Goal: Contribute content

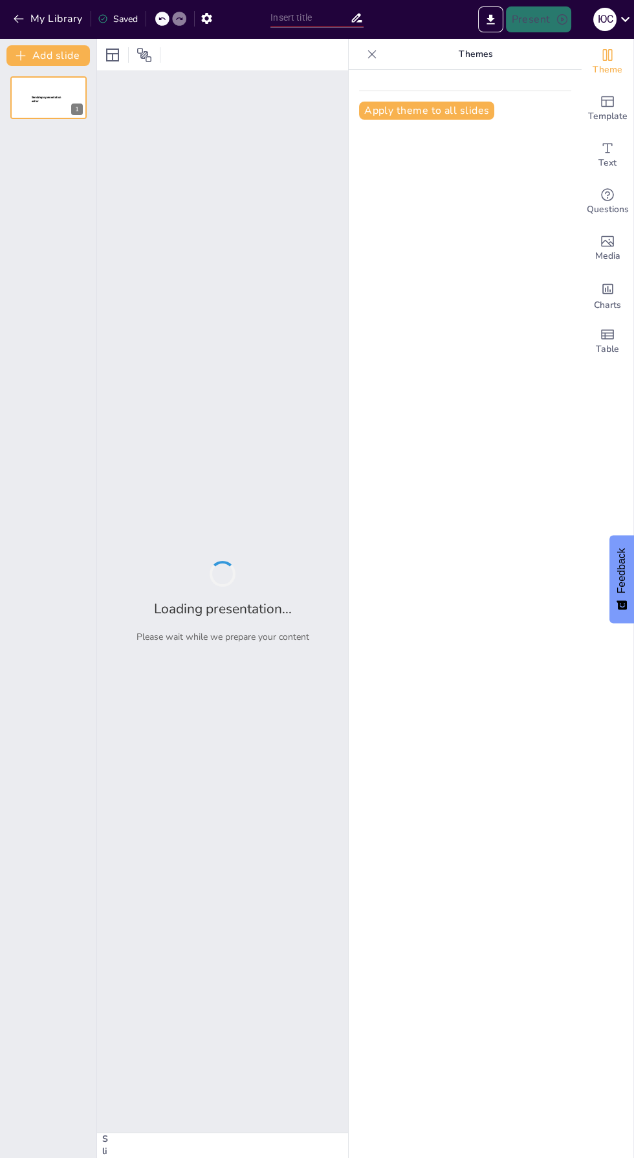
type input "Влияние ИТ на профессиональные навыки и карьерный рост"
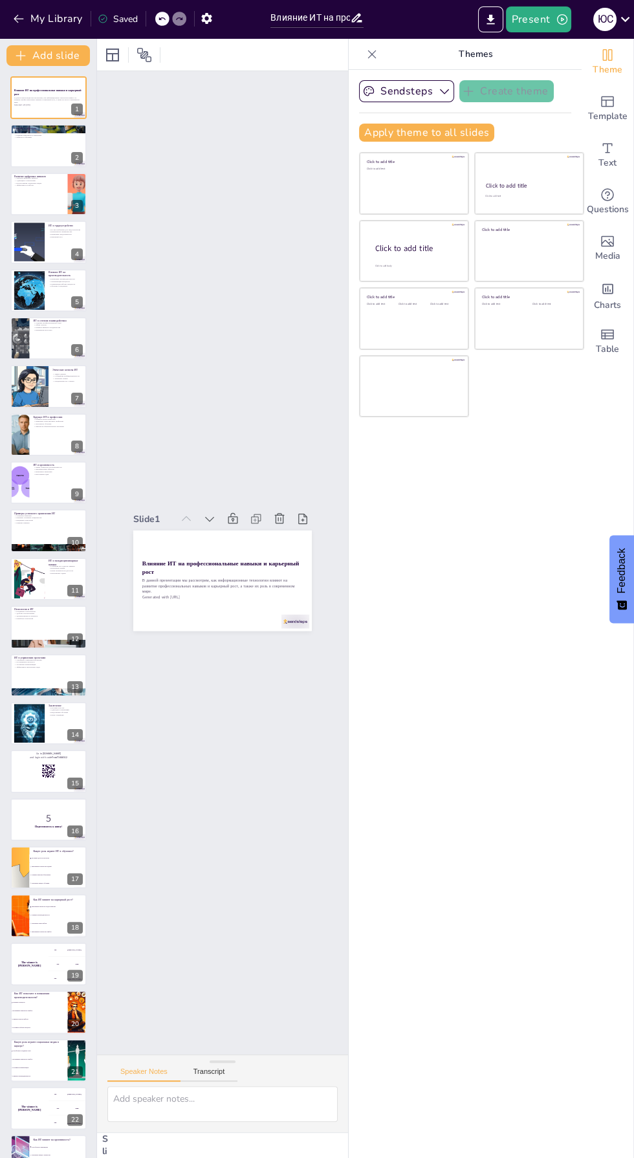
checkbox input "true"
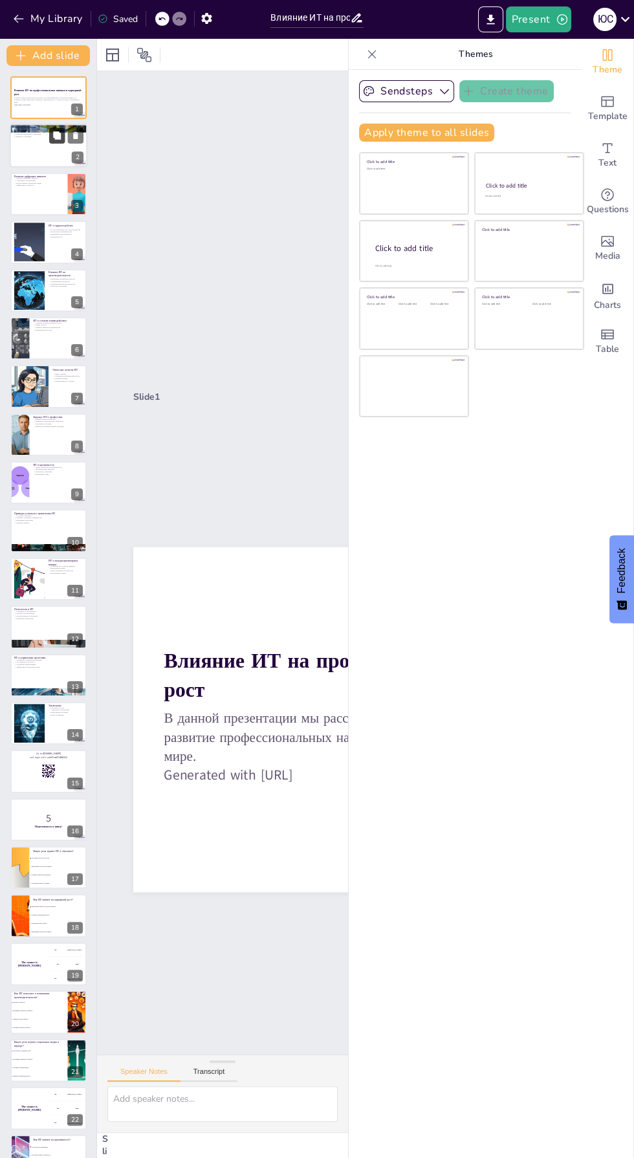
click at [57, 136] on icon at bounding box center [57, 136] width 8 height 8
type textarea "Loremi d sitametconsecte adipisci elits DO eiusmodte incididun utlabor e dolor …"
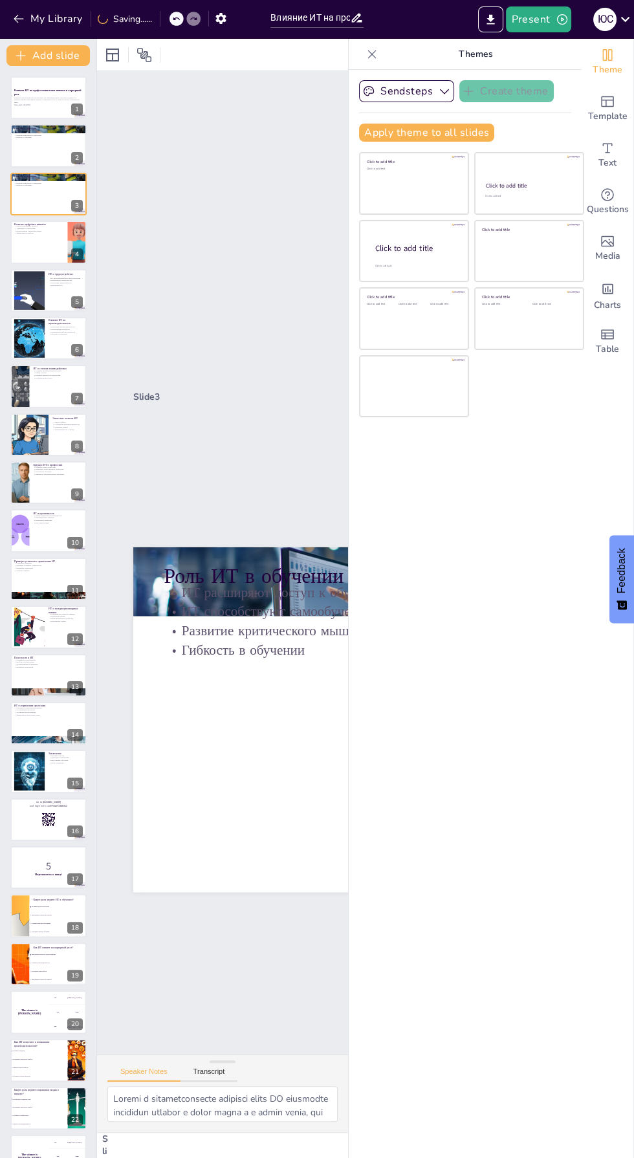
click at [371, 54] on icon at bounding box center [372, 54] width 8 height 8
checkbox input "true"
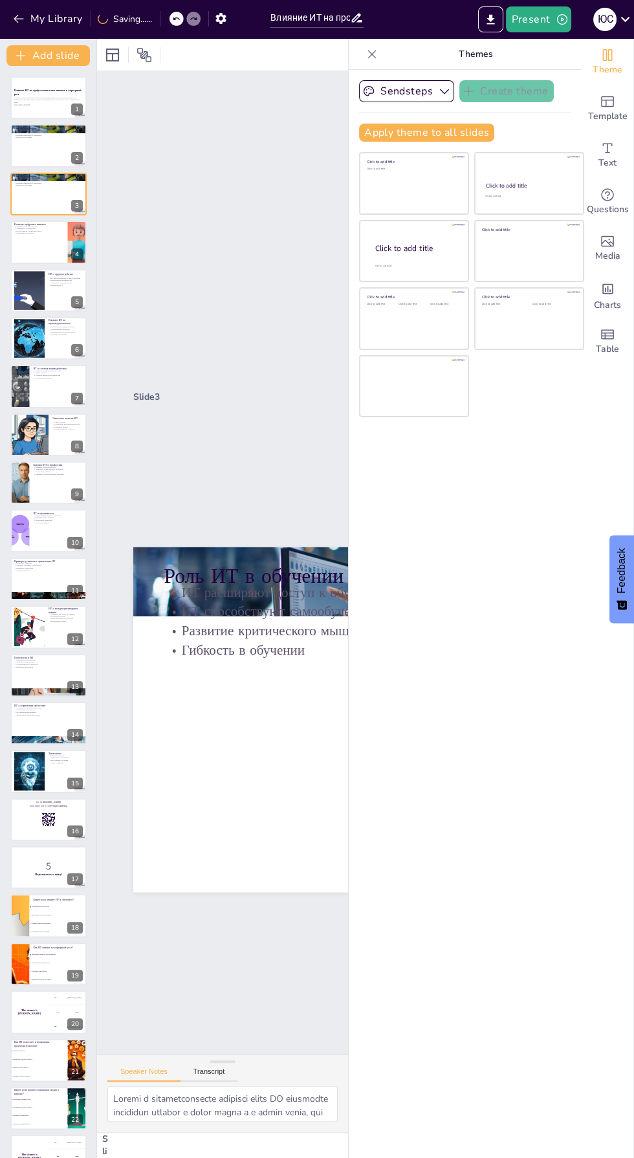
checkbox input "true"
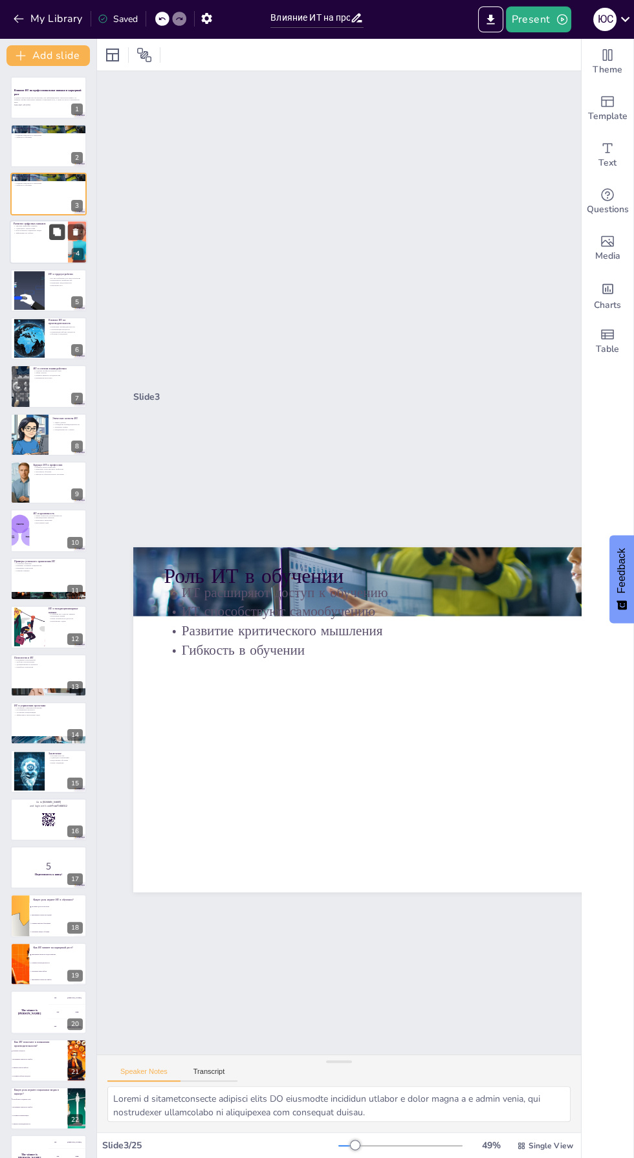
click at [57, 232] on icon at bounding box center [57, 232] width 8 height 8
type textarea "Цифровые навыки становятся необходимыми для большинства профессий, и их развити…"
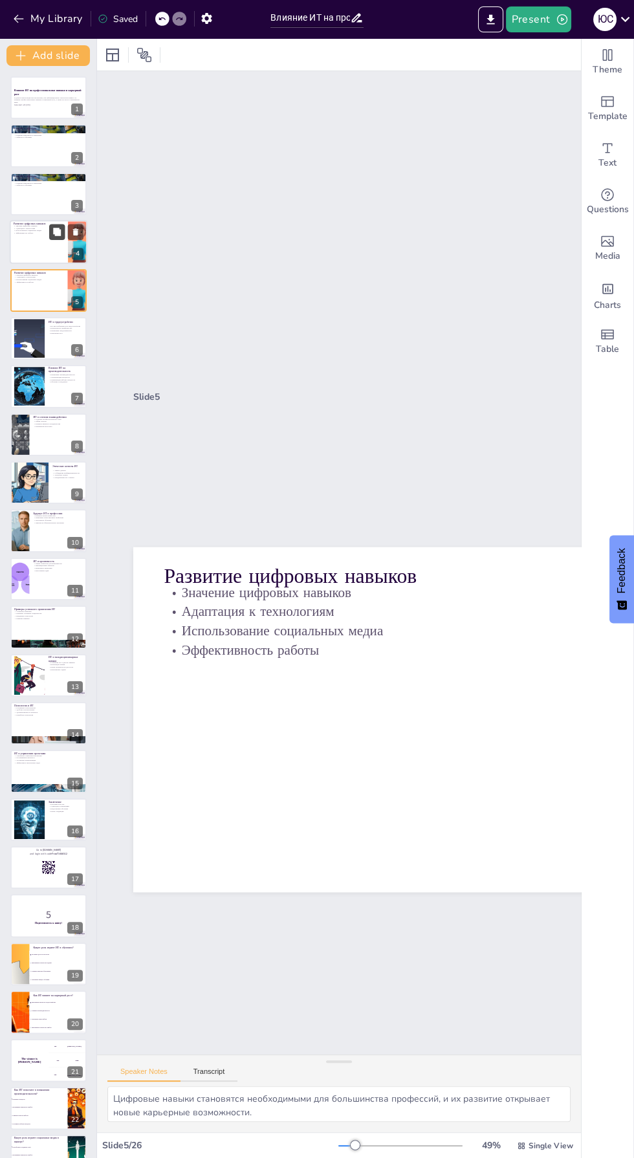
checkbox input "true"
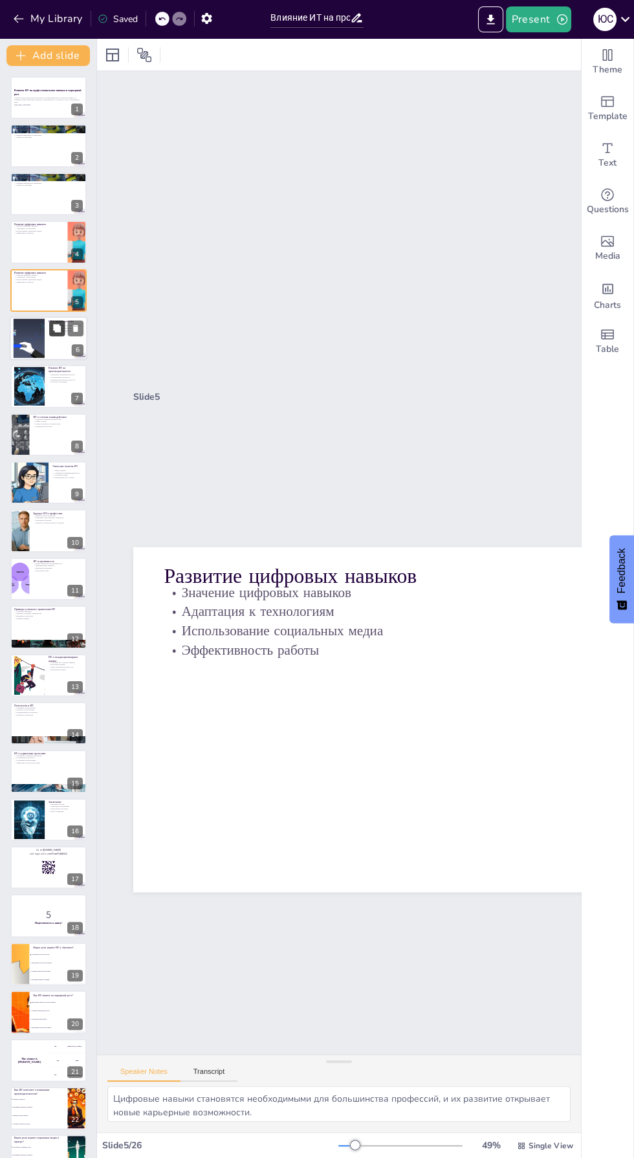
click at [57, 328] on icon at bounding box center [57, 328] width 8 height 8
type textarea "Знания в области ИТ становятся стандартом для многих профессий, что делает их н…"
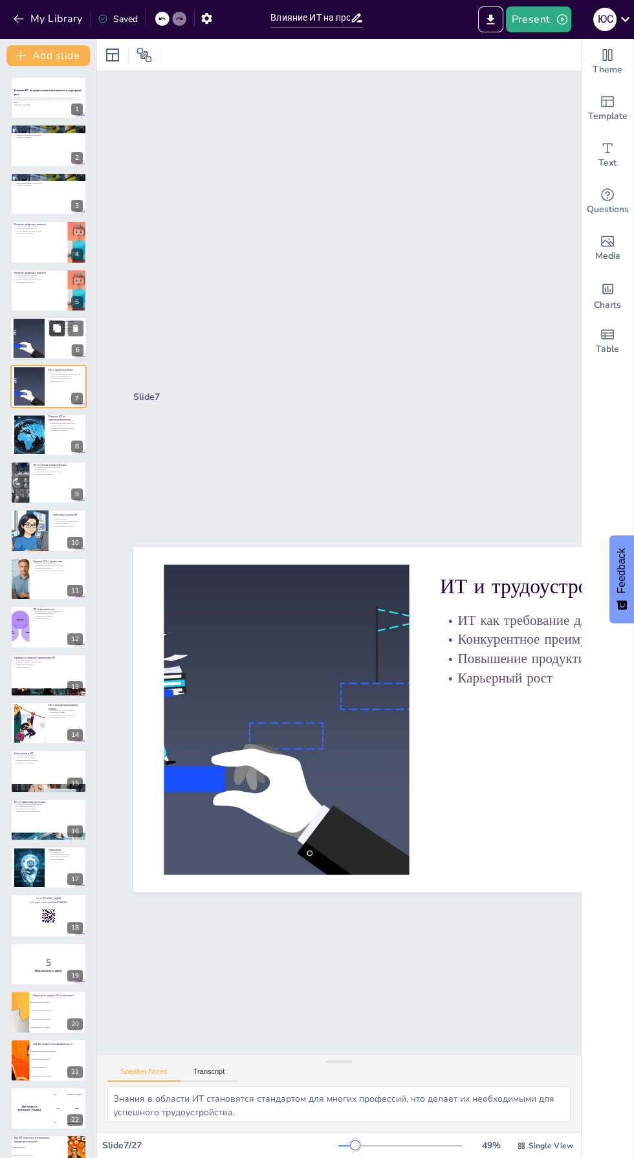
checkbox input "true"
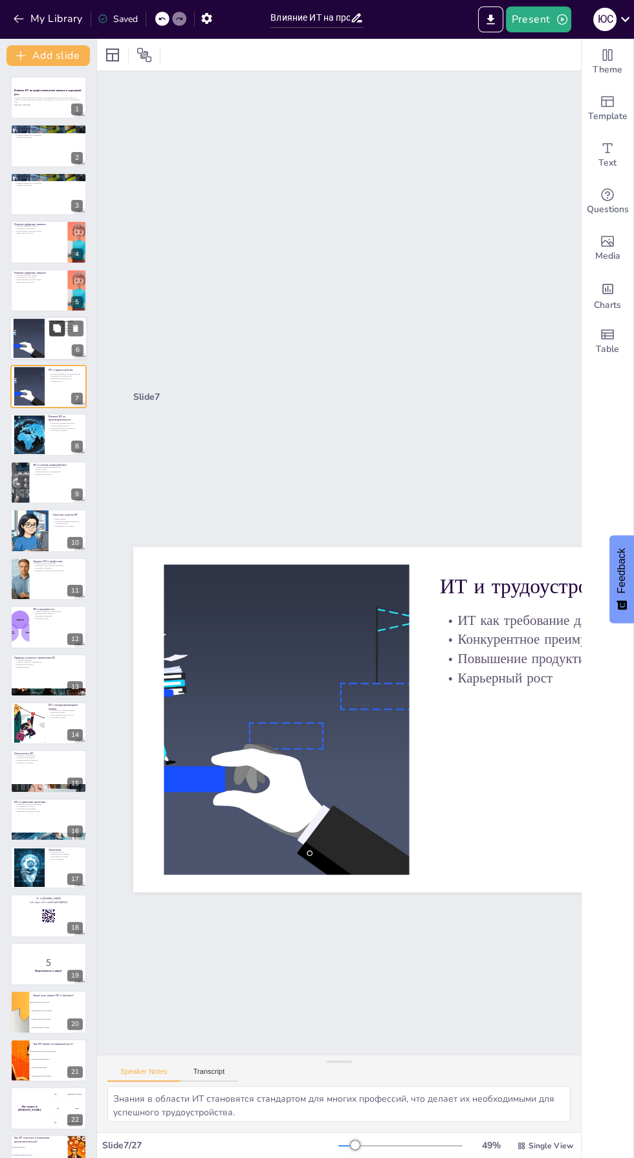
checkbox input "true"
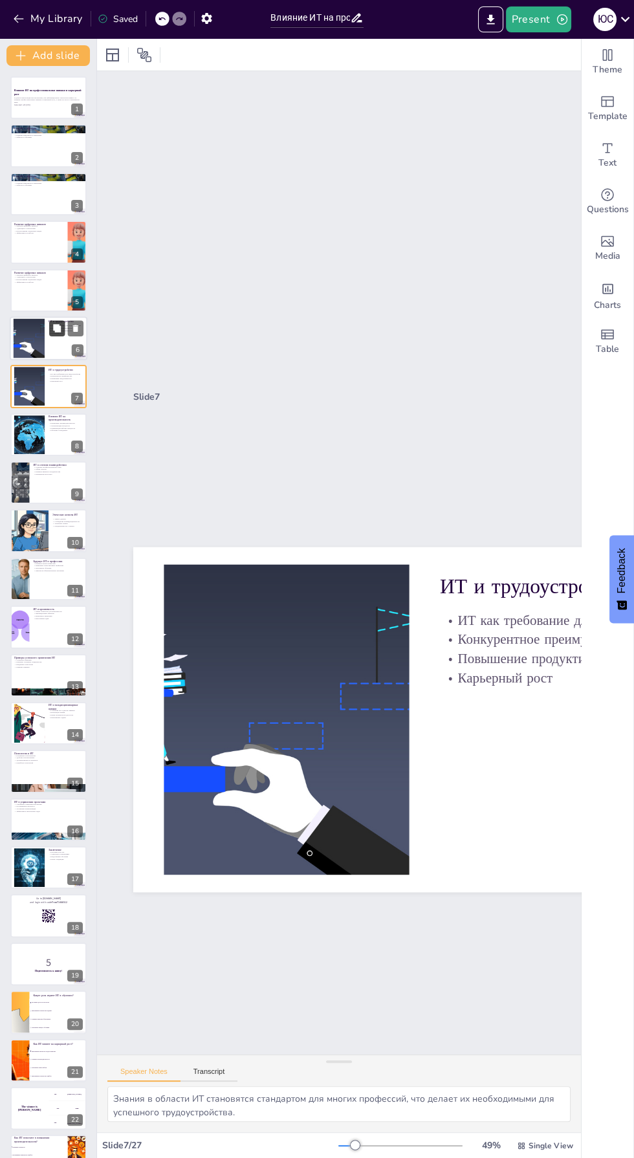
checkbox input "true"
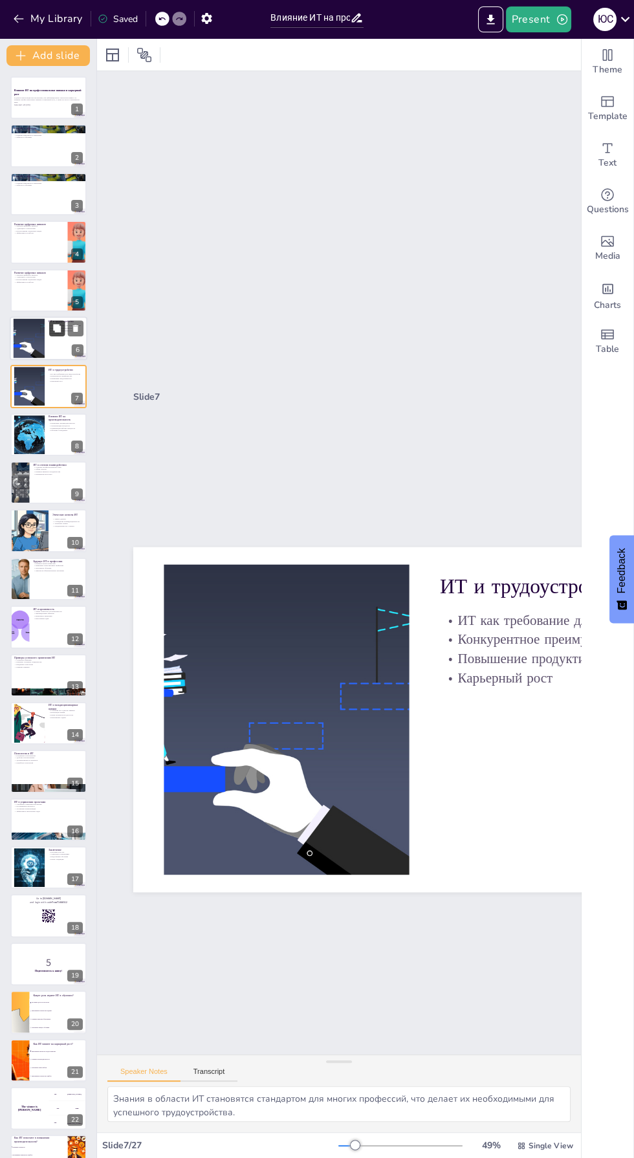
checkbox input "true"
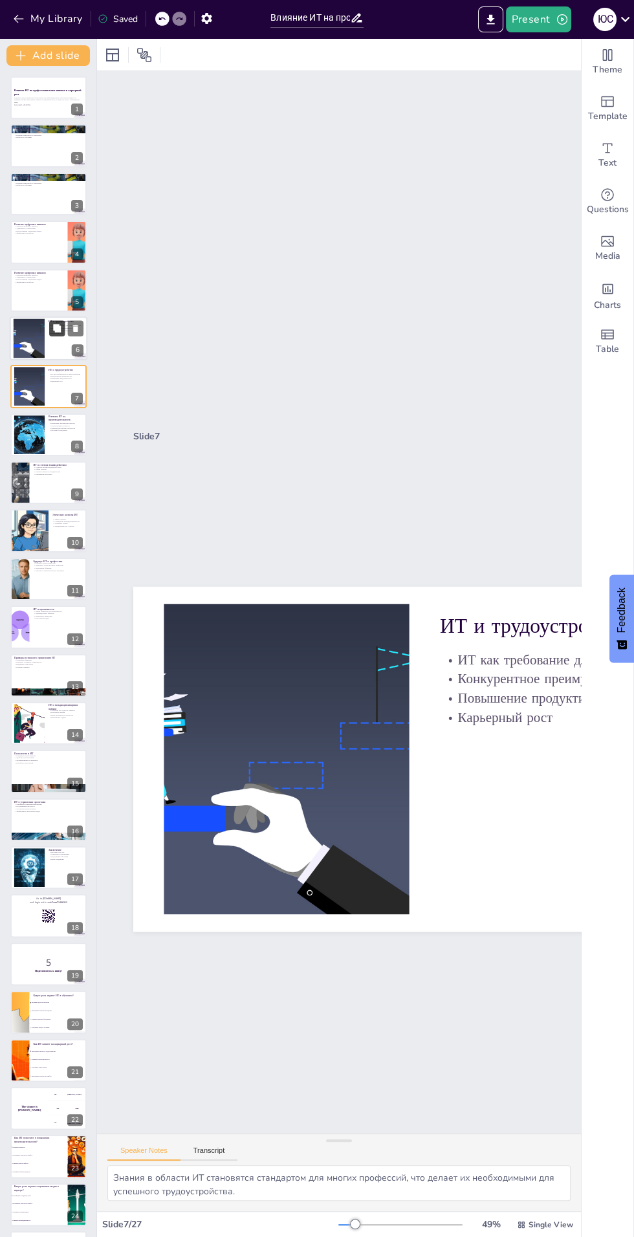
checkbox input "true"
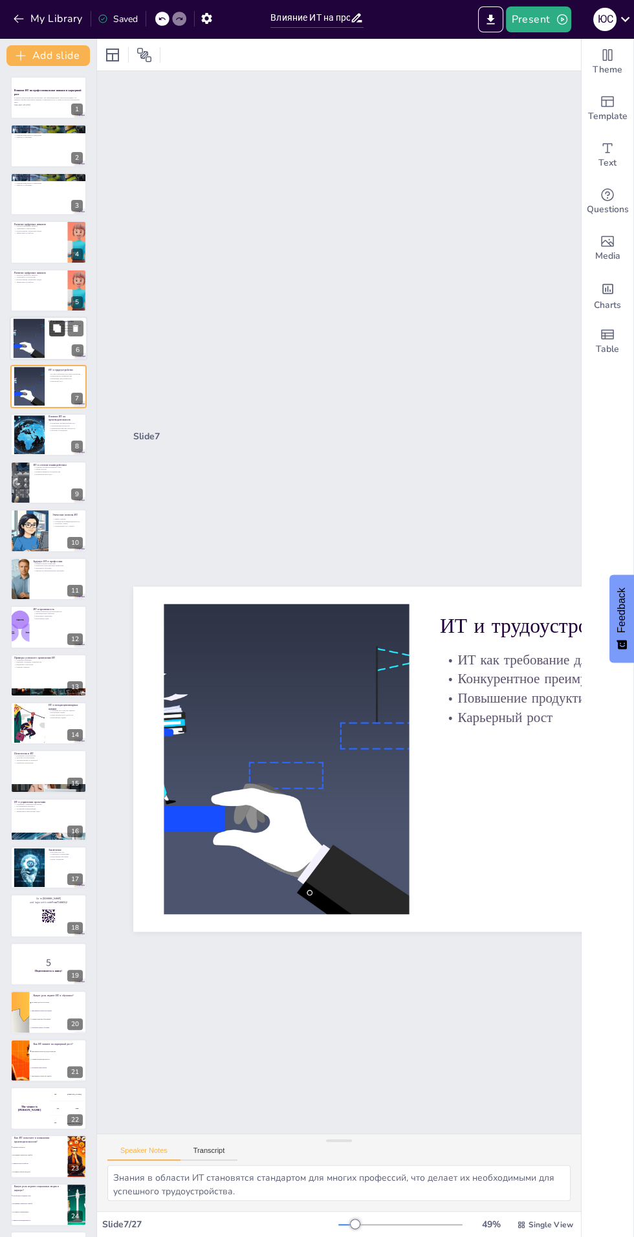
checkbox input "true"
